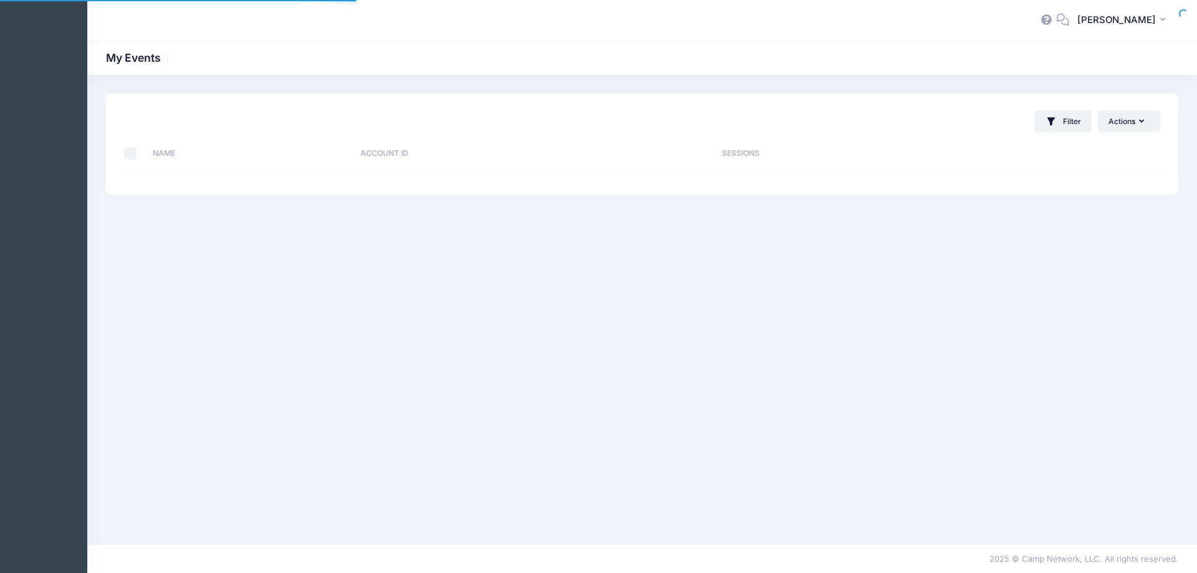
select select "10"
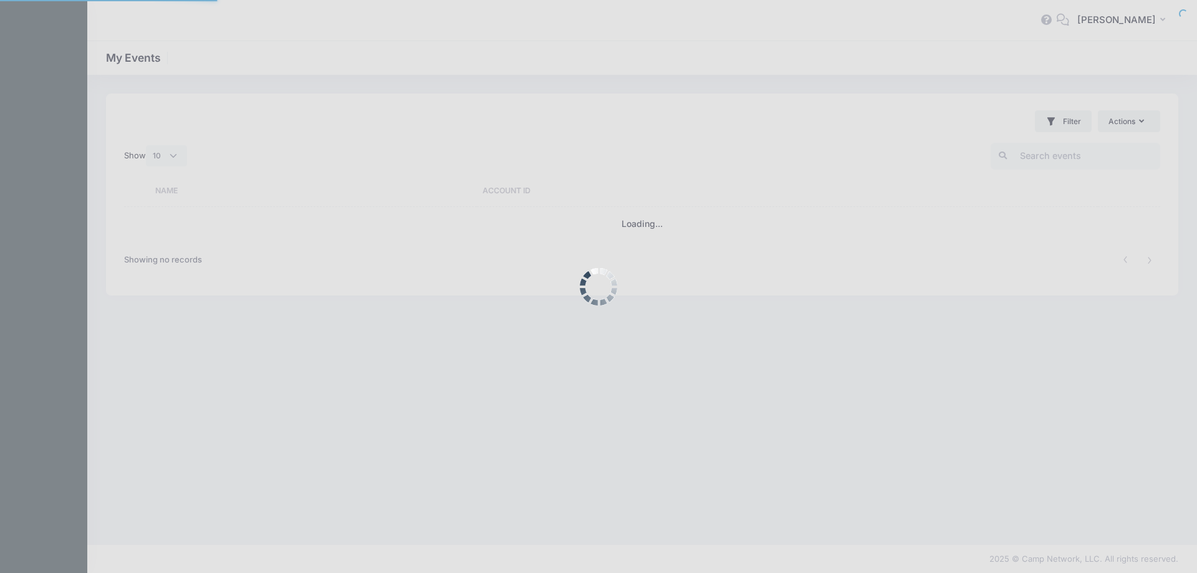
select select "10"
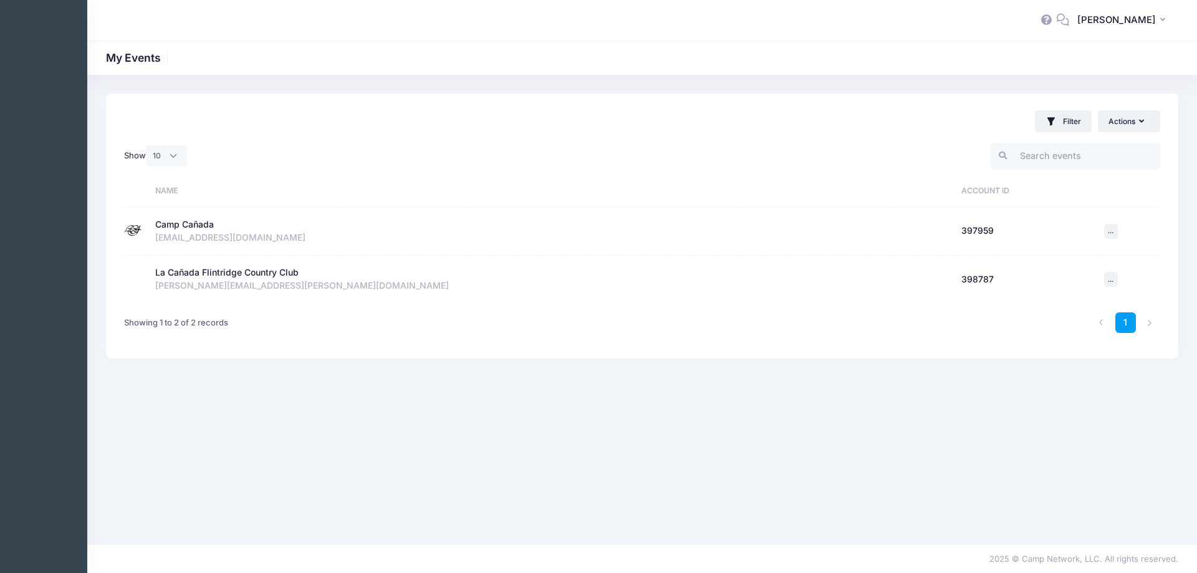
click at [180, 225] on div "Camp Cañada" at bounding box center [184, 224] width 59 height 13
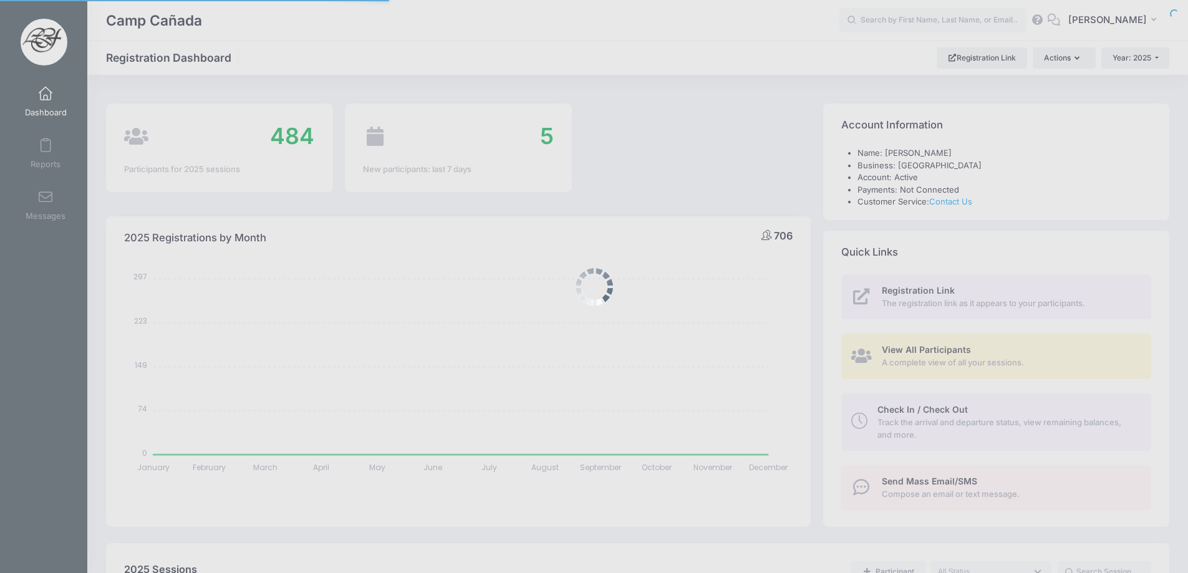
select select
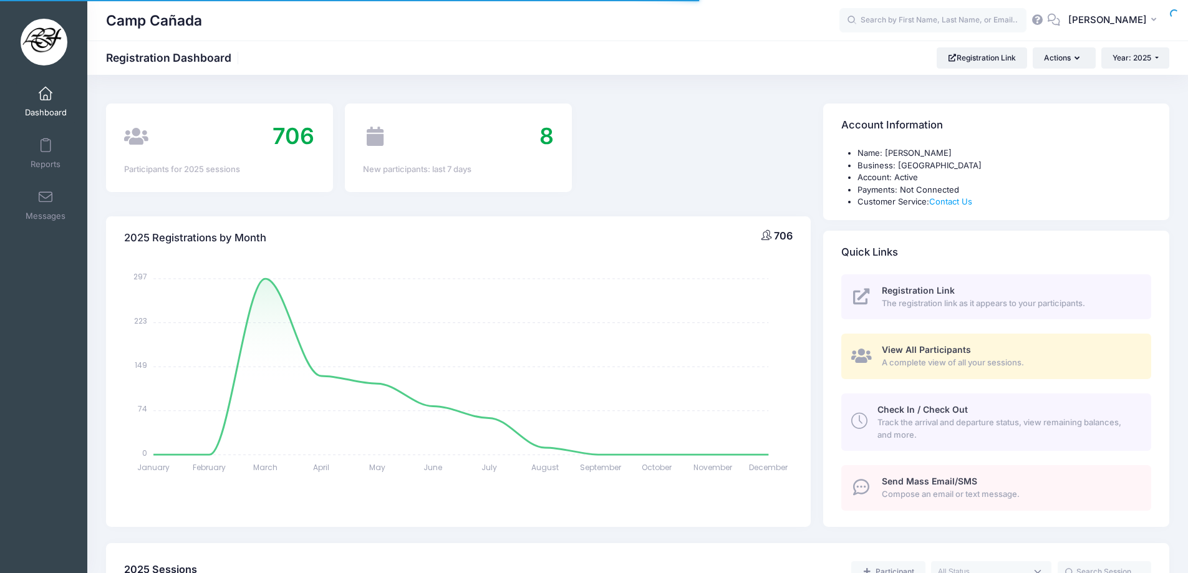
click at [913, 413] on span "Check In / Check Out" at bounding box center [922, 409] width 90 height 11
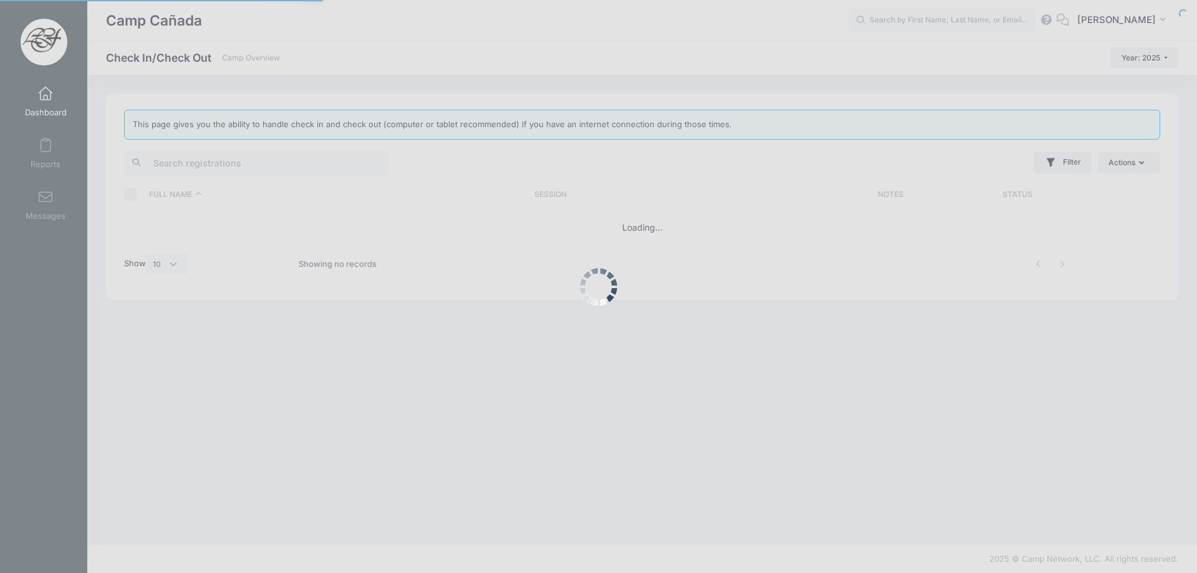
select select "10"
click at [1037, 163] on div at bounding box center [598, 286] width 1197 height 573
click at [1055, 153] on div at bounding box center [598, 286] width 1197 height 573
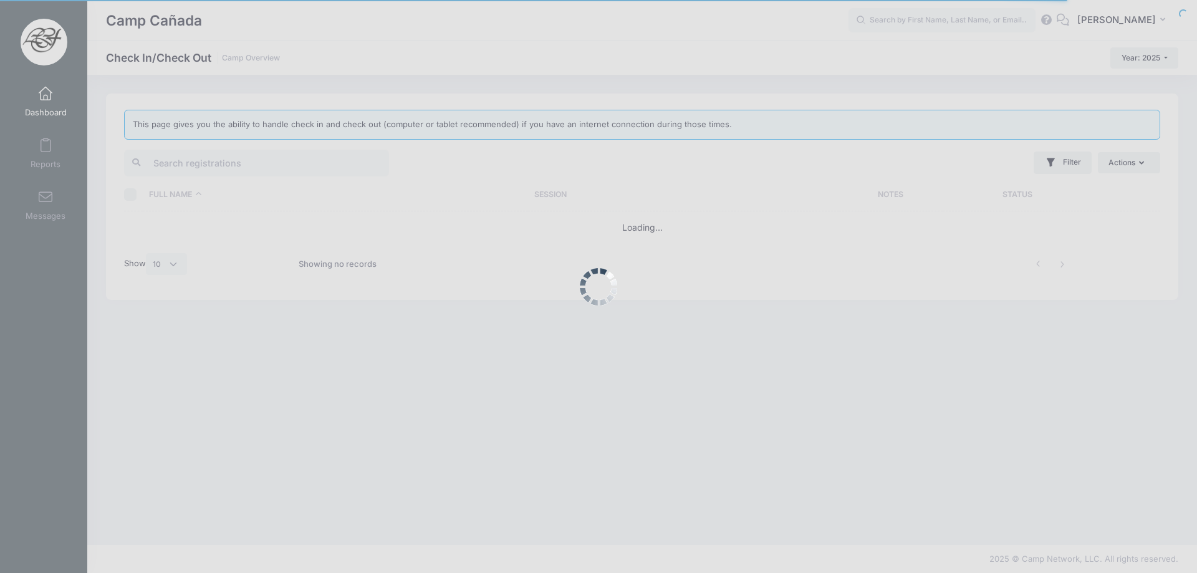
click at [1061, 161] on div at bounding box center [598, 286] width 1197 height 573
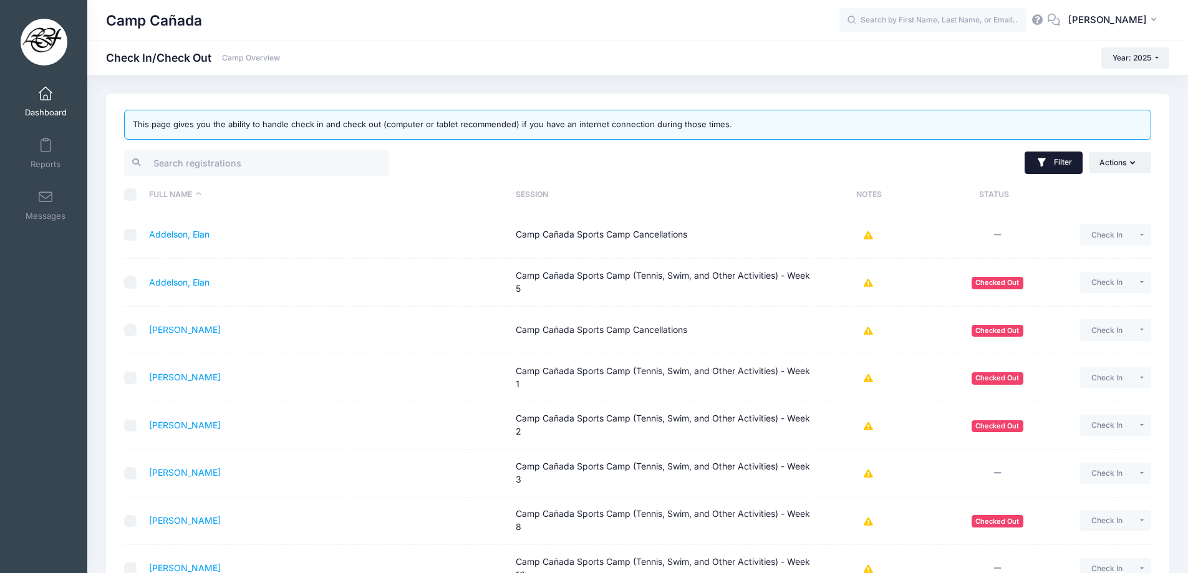
click at [1062, 157] on button "Filter" at bounding box center [1054, 163] width 58 height 22
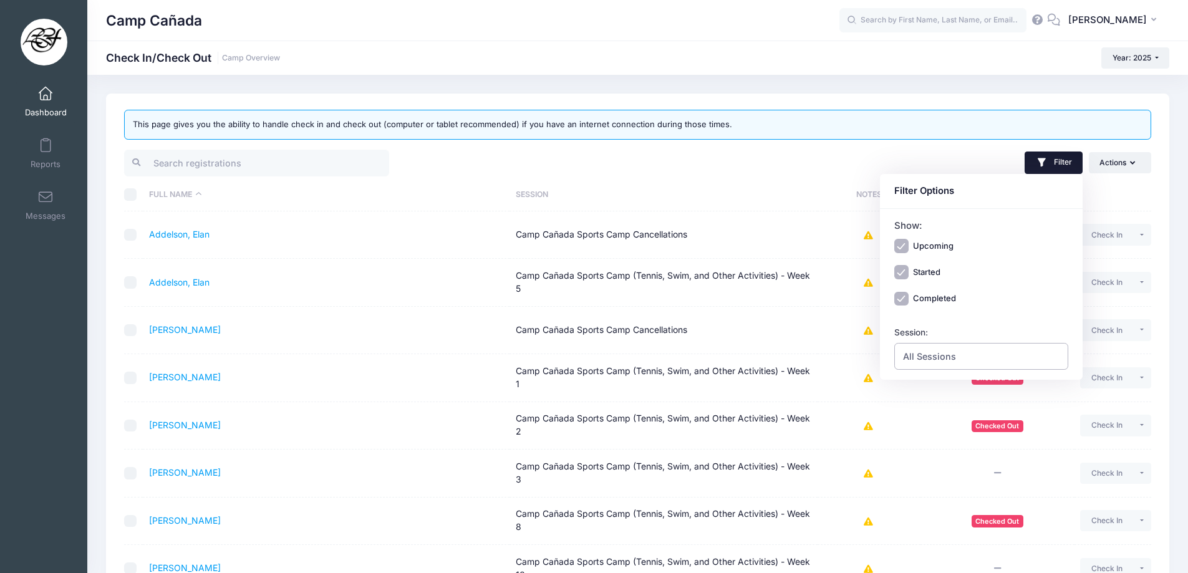
click at [921, 359] on span "All Sessions" at bounding box center [929, 356] width 53 height 13
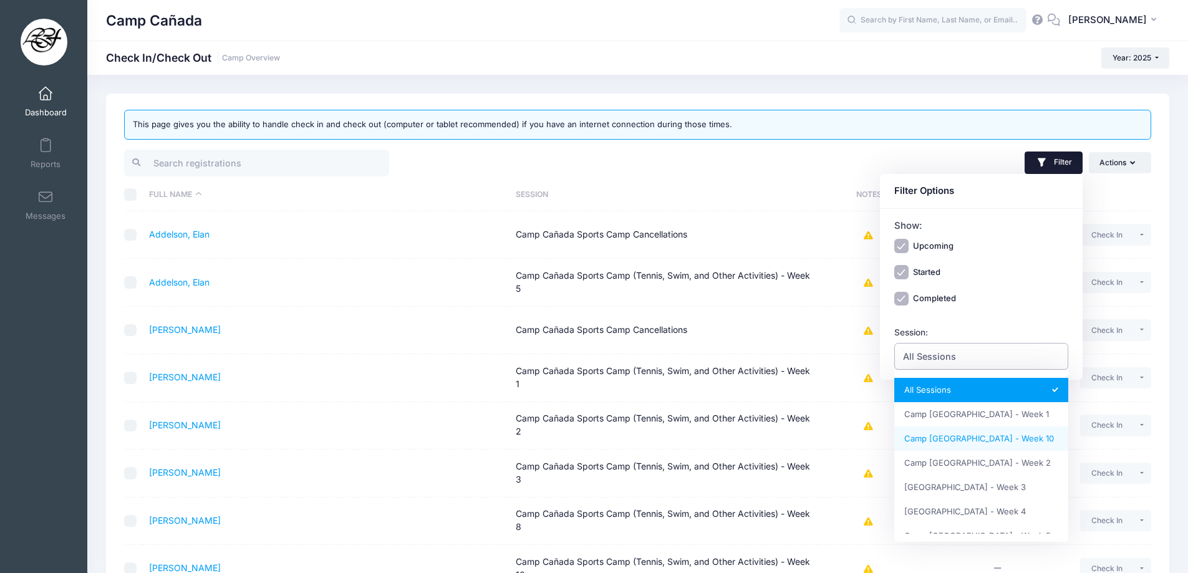
select select "Camp Cañada Golf Camp - Week 10"
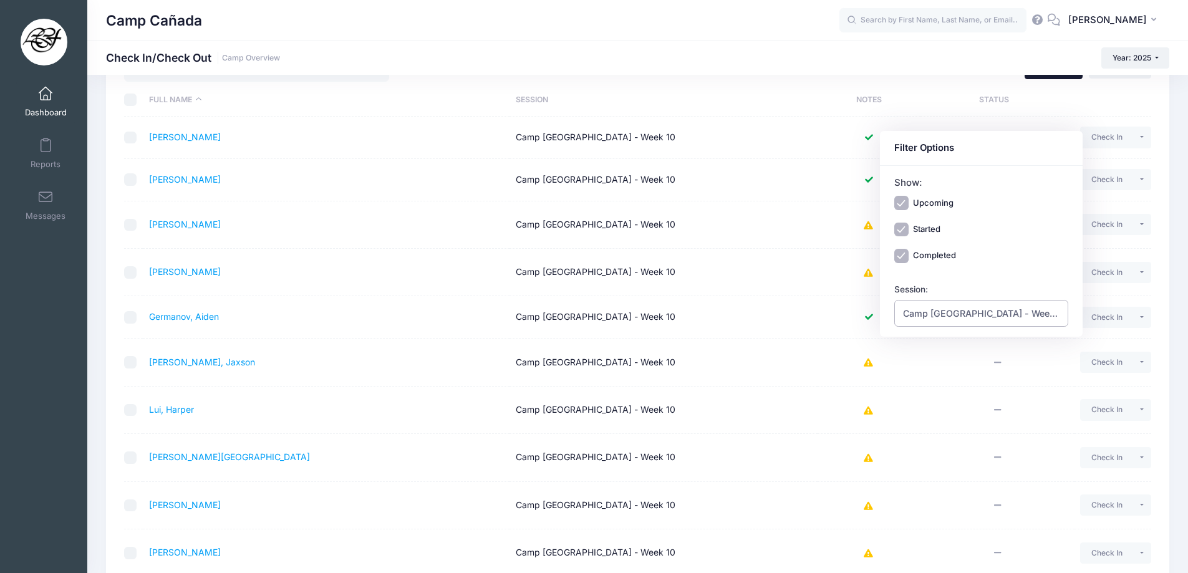
scroll to position [200, 0]
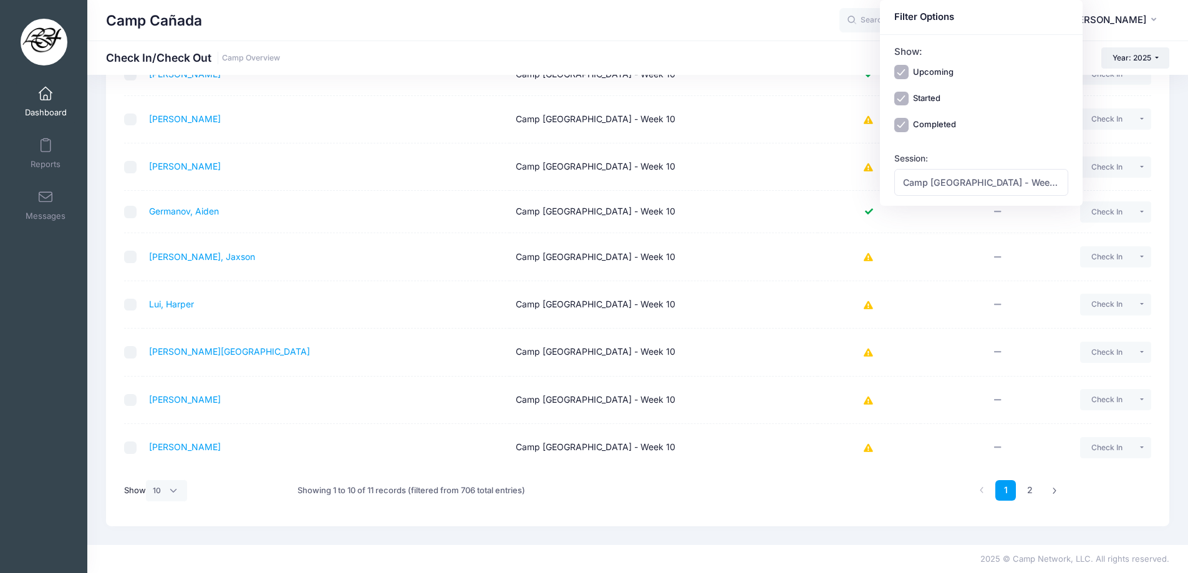
click at [455, 58] on div "Camp Cañada Check In/Check Out Camp Overview Year: 2025 Year: 2025 Year: 2024 Y…" at bounding box center [637, 57] width 1101 height 21
